Goal: Complete application form: Complete application form

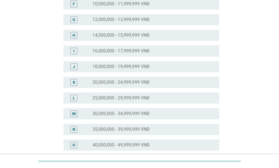
scroll to position [140, 0]
drag, startPoint x: 123, startPoint y: 100, endPoint x: 125, endPoint y: 110, distance: 10.6
click at [123, 100] on label "25,000,000 - 29,999,999 VNĐ" at bounding box center [120, 98] width 57 height 6
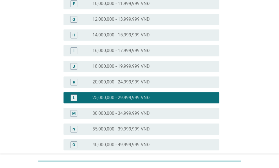
scroll to position [289, 0]
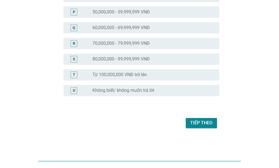
click at [198, 122] on div "Tiếp theo" at bounding box center [201, 123] width 22 height 7
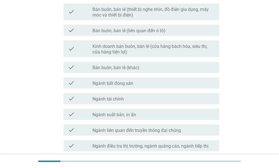
scroll to position [318, 0]
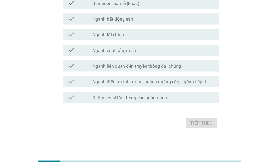
click at [200, 125] on div "Tiếp theo" at bounding box center [139, 122] width 159 height 13
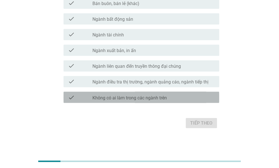
click at [121, 98] on label "Không có ai làm trong các ngành trên" at bounding box center [129, 98] width 74 height 6
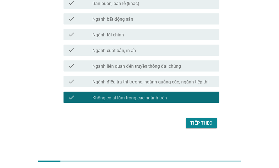
click at [206, 124] on div "Tiếp theo" at bounding box center [201, 123] width 22 height 7
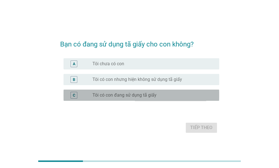
click at [133, 98] on div "radio_button_unchecked Tôi có con đang sử dụng tã giấy" at bounding box center [153, 95] width 122 height 7
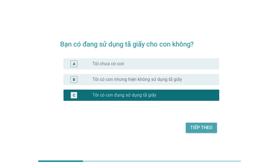
click at [199, 130] on div "Tiếp theo" at bounding box center [201, 128] width 22 height 7
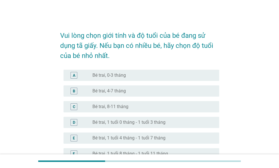
scroll to position [28, 0]
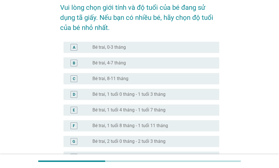
click at [120, 78] on label "Bé trai, 8-11 tháng" at bounding box center [110, 79] width 36 height 6
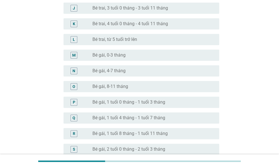
scroll to position [178, 0]
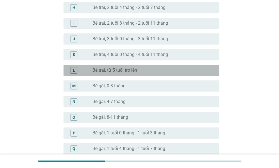
click at [140, 69] on div "radio_button_unchecked Bé trai, từ 5 tuổi trở lên" at bounding box center [151, 71] width 118 height 6
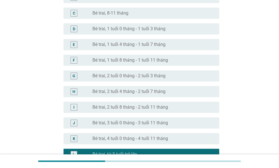
scroll to position [38, 0]
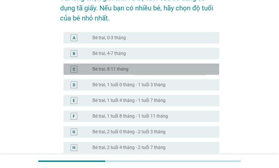
click at [136, 70] on div "radio_button_unchecked Bé trai, 8-11 tháng" at bounding box center [151, 69] width 118 height 6
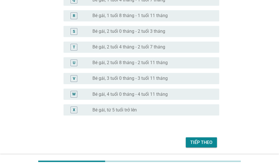
scroll to position [346, 0]
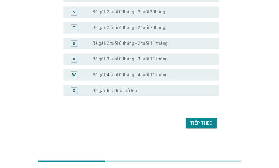
click at [191, 124] on div "Tiếp theo" at bounding box center [201, 123] width 22 height 7
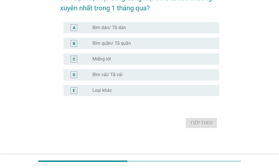
scroll to position [0, 0]
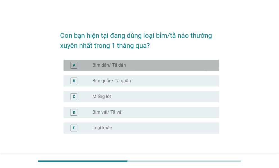
click at [134, 65] on div "radio_button_unchecked Bỉm dán/ Tã dán" at bounding box center [151, 66] width 118 height 6
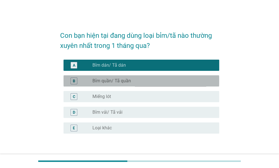
click at [136, 84] on div "radio_button_unchecked Bỉm quần/ Tã quần" at bounding box center [153, 81] width 122 height 7
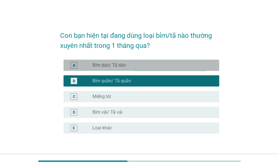
click at [133, 66] on div "radio_button_unchecked Bỉm dán/ Tã dán" at bounding box center [151, 66] width 118 height 6
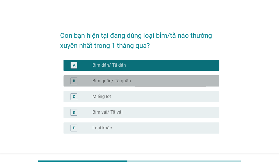
click at [132, 79] on div "radio_button_unchecked Bỉm quần/ Tã quần" at bounding box center [151, 81] width 118 height 6
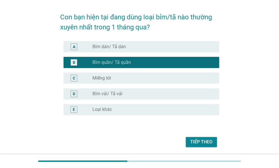
scroll to position [38, 0]
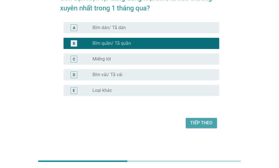
click at [199, 123] on div "Tiếp theo" at bounding box center [201, 123] width 22 height 7
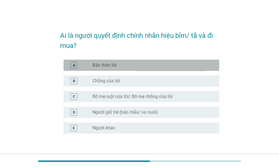
click at [112, 66] on label "Bản thân tôi" at bounding box center [104, 66] width 24 height 6
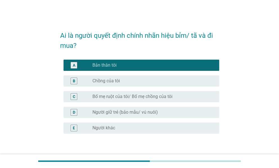
scroll to position [38, 0]
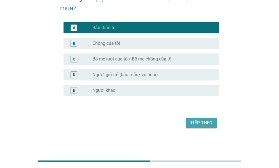
click at [196, 121] on div "Tiếp theo" at bounding box center [201, 123] width 22 height 7
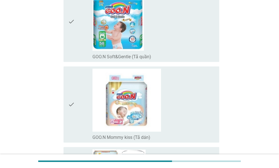
scroll to position [84, 0]
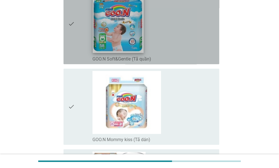
click at [132, 51] on img at bounding box center [117, 19] width 51 height 67
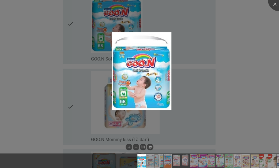
click at [233, 109] on div at bounding box center [139, 84] width 279 height 168
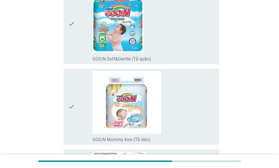
click at [76, 33] on div "check" at bounding box center [80, 24] width 24 height 76
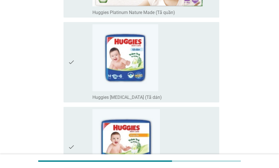
scroll to position [1402, 0]
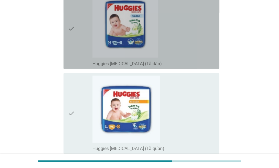
click at [76, 45] on div "check" at bounding box center [80, 29] width 24 height 76
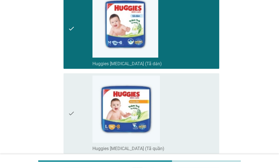
click at [75, 54] on div "check" at bounding box center [80, 29] width 24 height 76
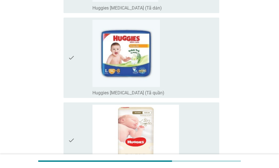
scroll to position [1459, 0]
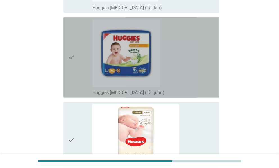
click at [74, 75] on icon "check" at bounding box center [71, 58] width 7 height 76
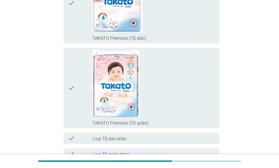
scroll to position [4051, 0]
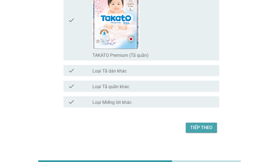
click at [192, 125] on div "Tiếp theo" at bounding box center [201, 128] width 22 height 7
